Goal: Information Seeking & Learning: Learn about a topic

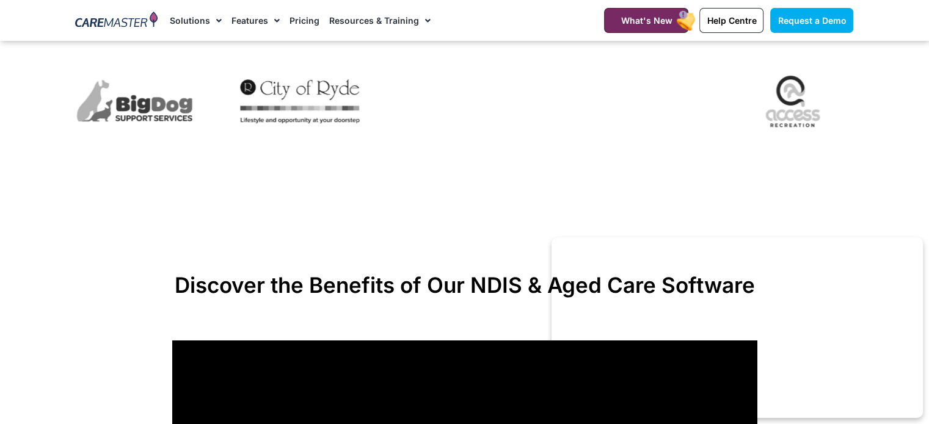
scroll to position [803, 0]
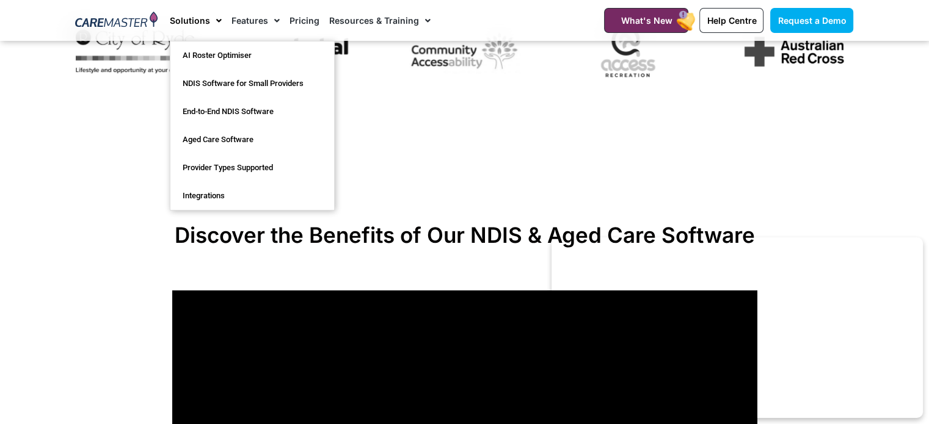
click at [199, 24] on link "Solutions" at bounding box center [196, 20] width 52 height 41
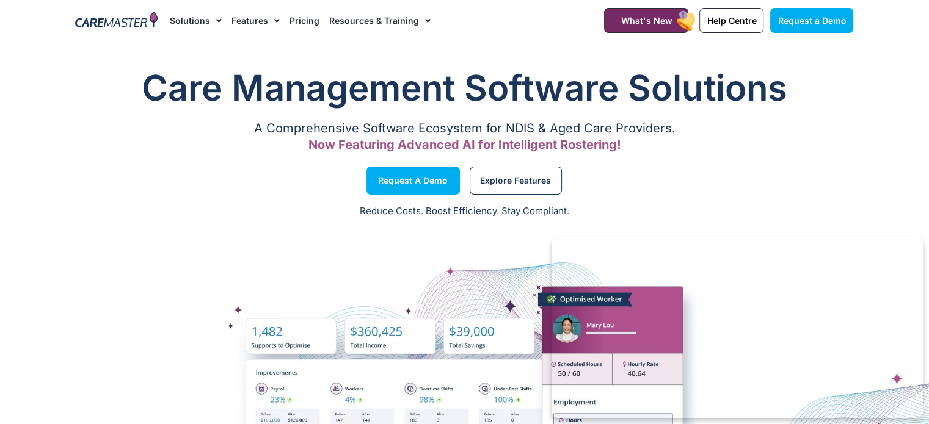
click at [199, 24] on link "Solutions" at bounding box center [196, 20] width 52 height 41
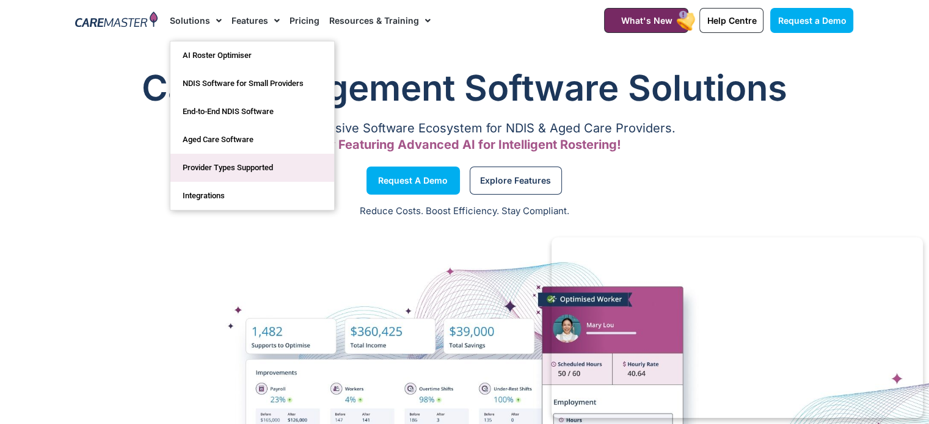
click at [246, 173] on link "Provider Types Supported" at bounding box center [252, 168] width 164 height 28
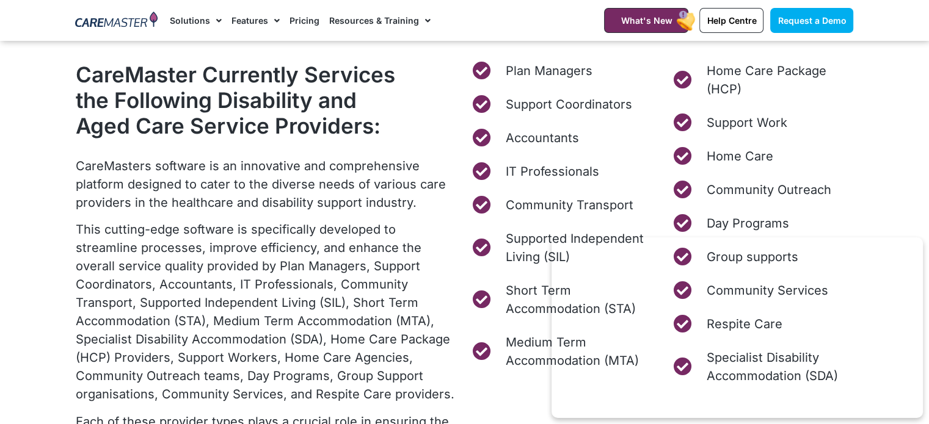
scroll to position [518, 0]
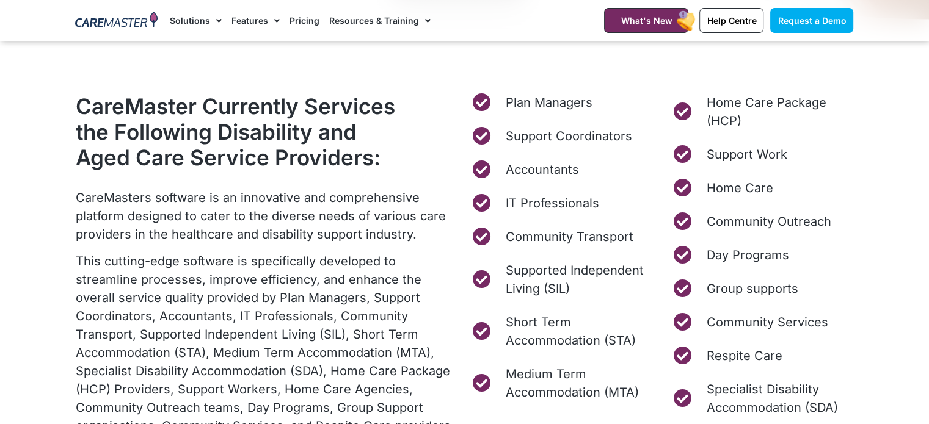
click at [406, 264] on p "This cutting-edge software is specifically developed to streamline processes, i…" at bounding box center [267, 343] width 383 height 183
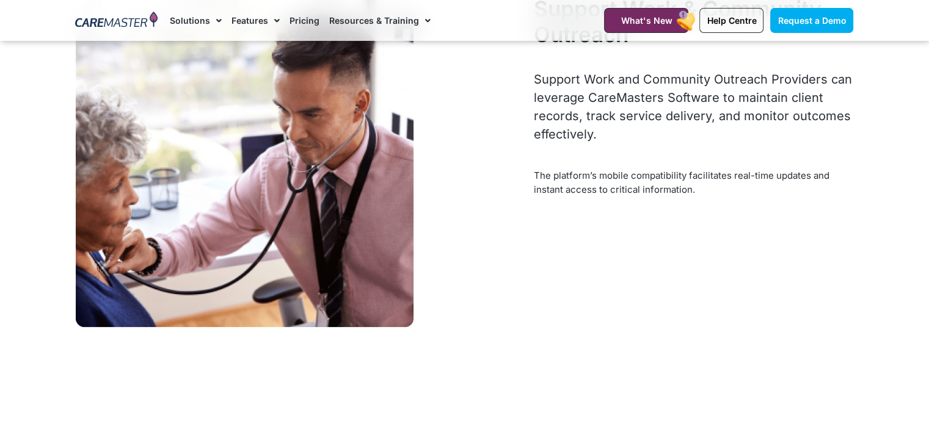
scroll to position [4761, 0]
